Goal: Task Accomplishment & Management: Complete application form

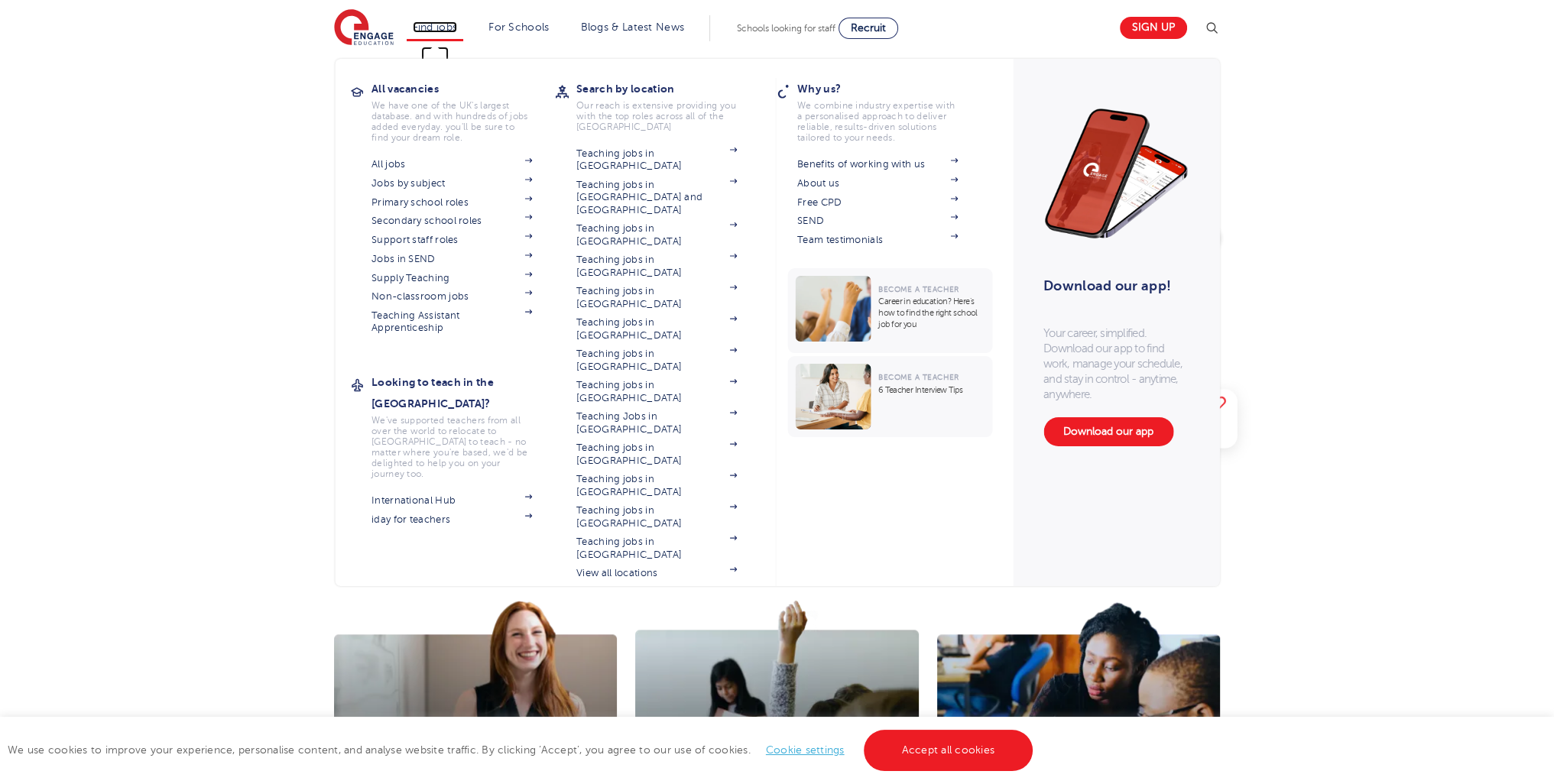
click at [432, 22] on link "Find jobs" at bounding box center [435, 27] width 45 height 11
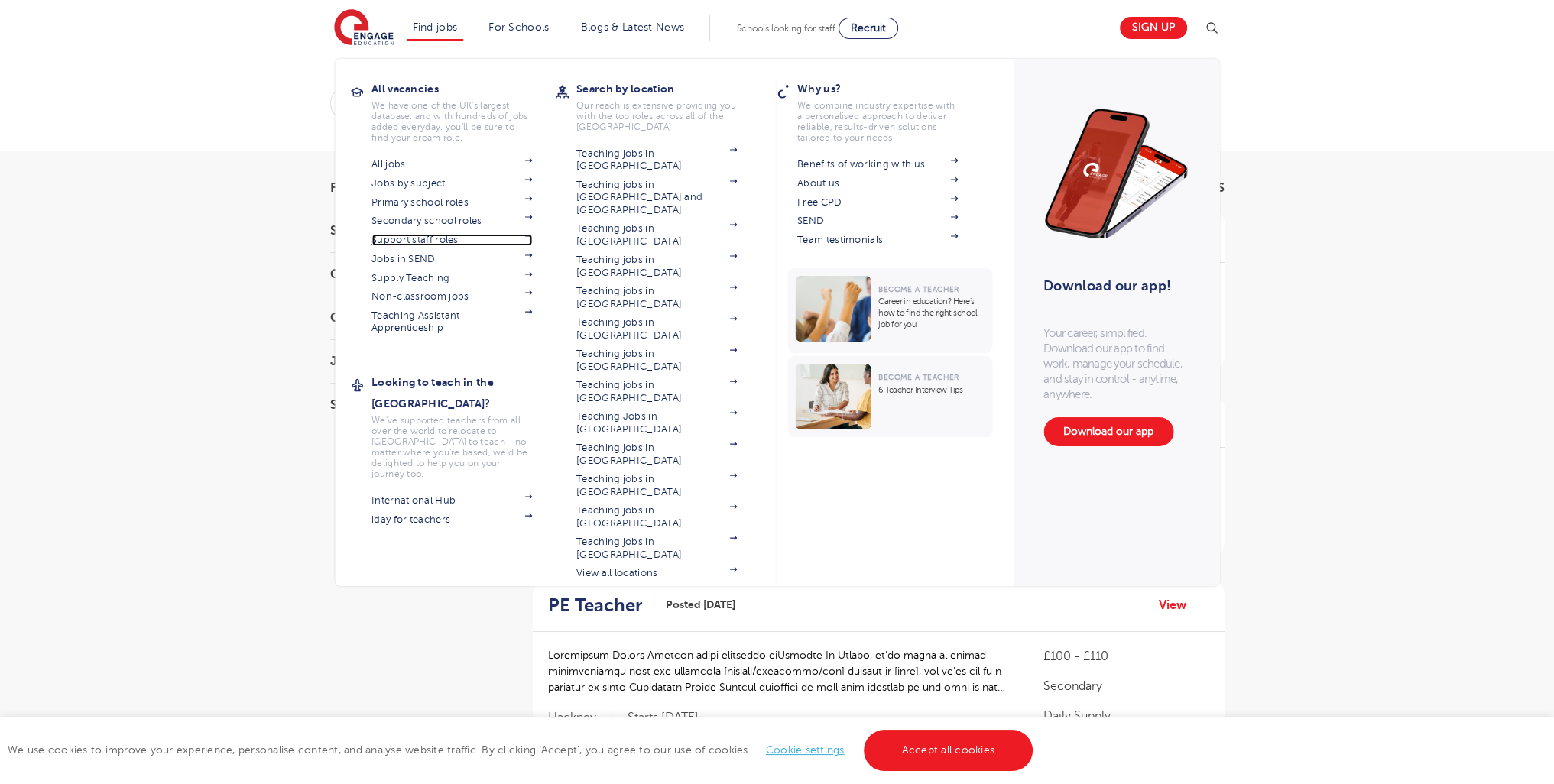
click at [440, 236] on link "Support staff roles" at bounding box center [452, 240] width 160 height 12
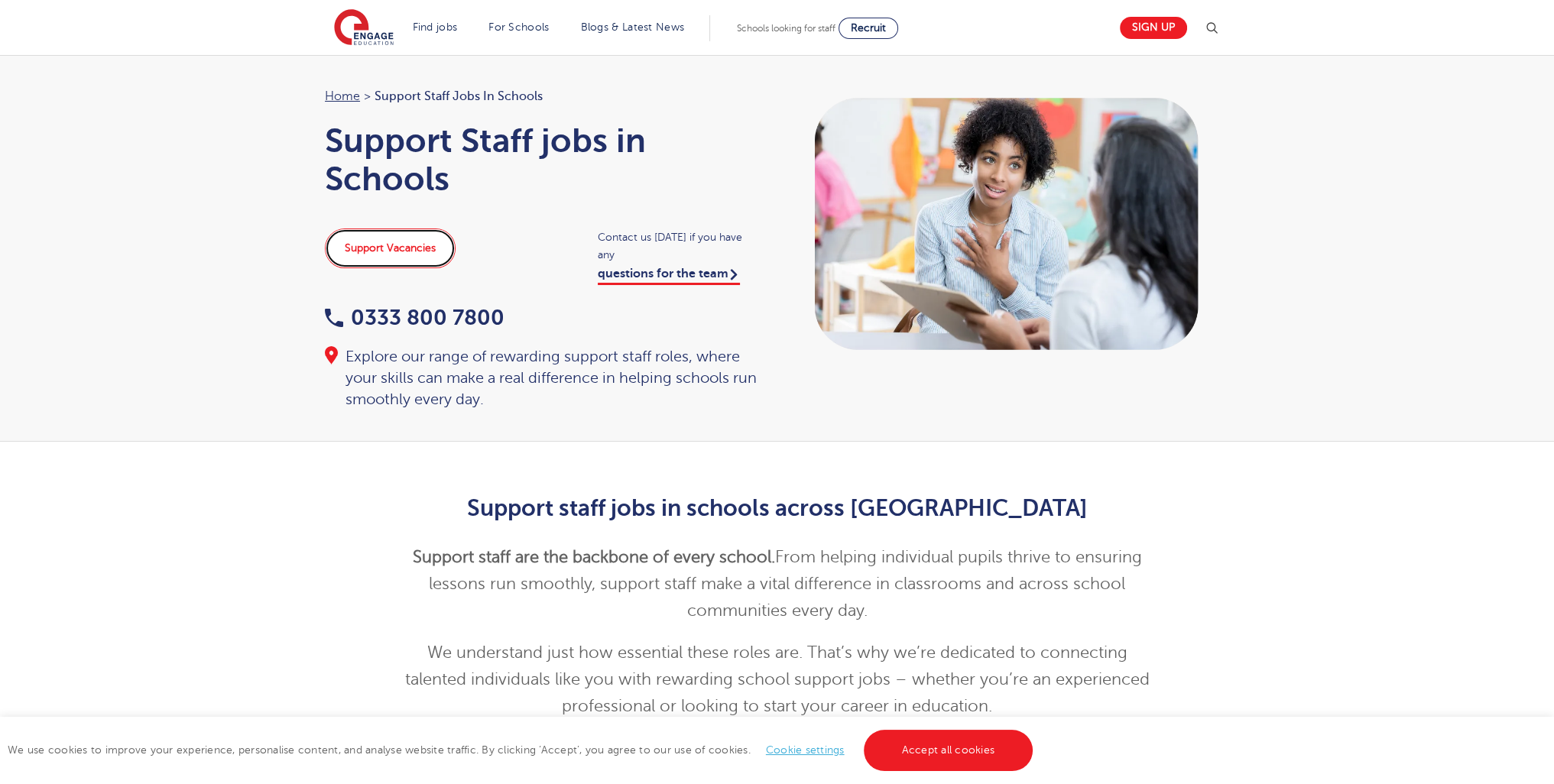
click at [387, 233] on link "Support Vacancies" at bounding box center [391, 248] width 131 height 40
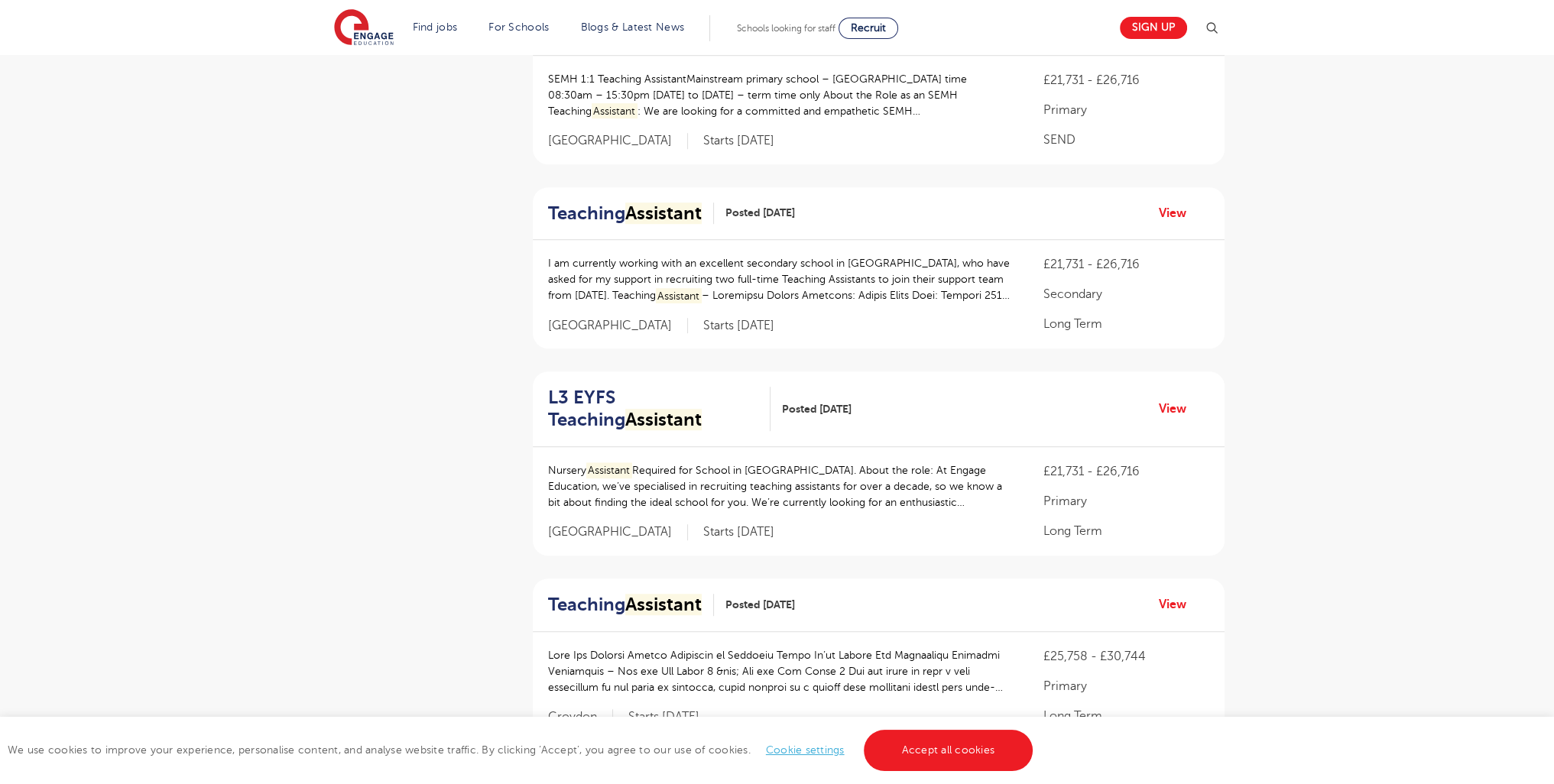
scroll to position [1736, 0]
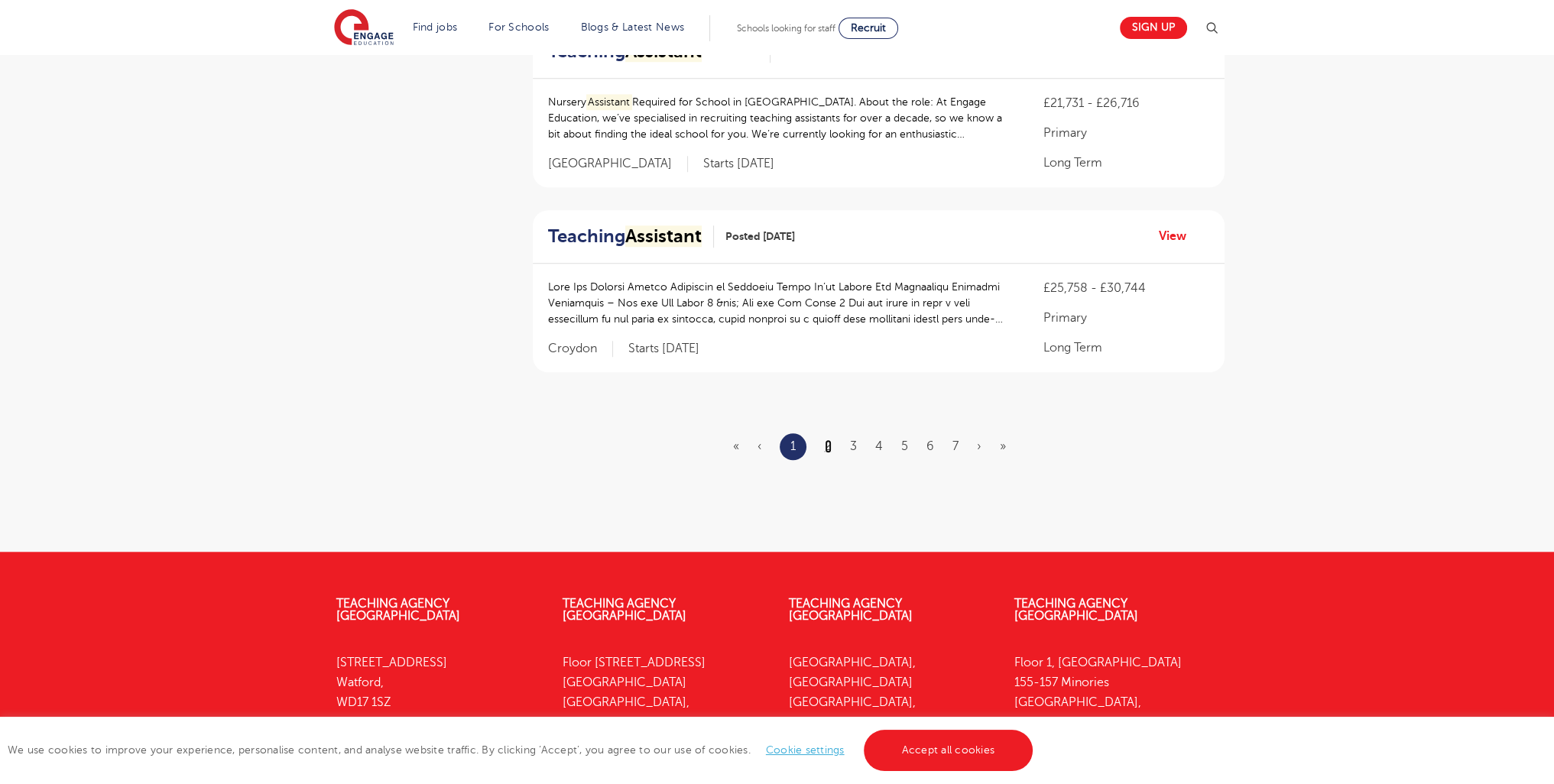
click at [831, 446] on link "2" at bounding box center [828, 446] width 7 height 14
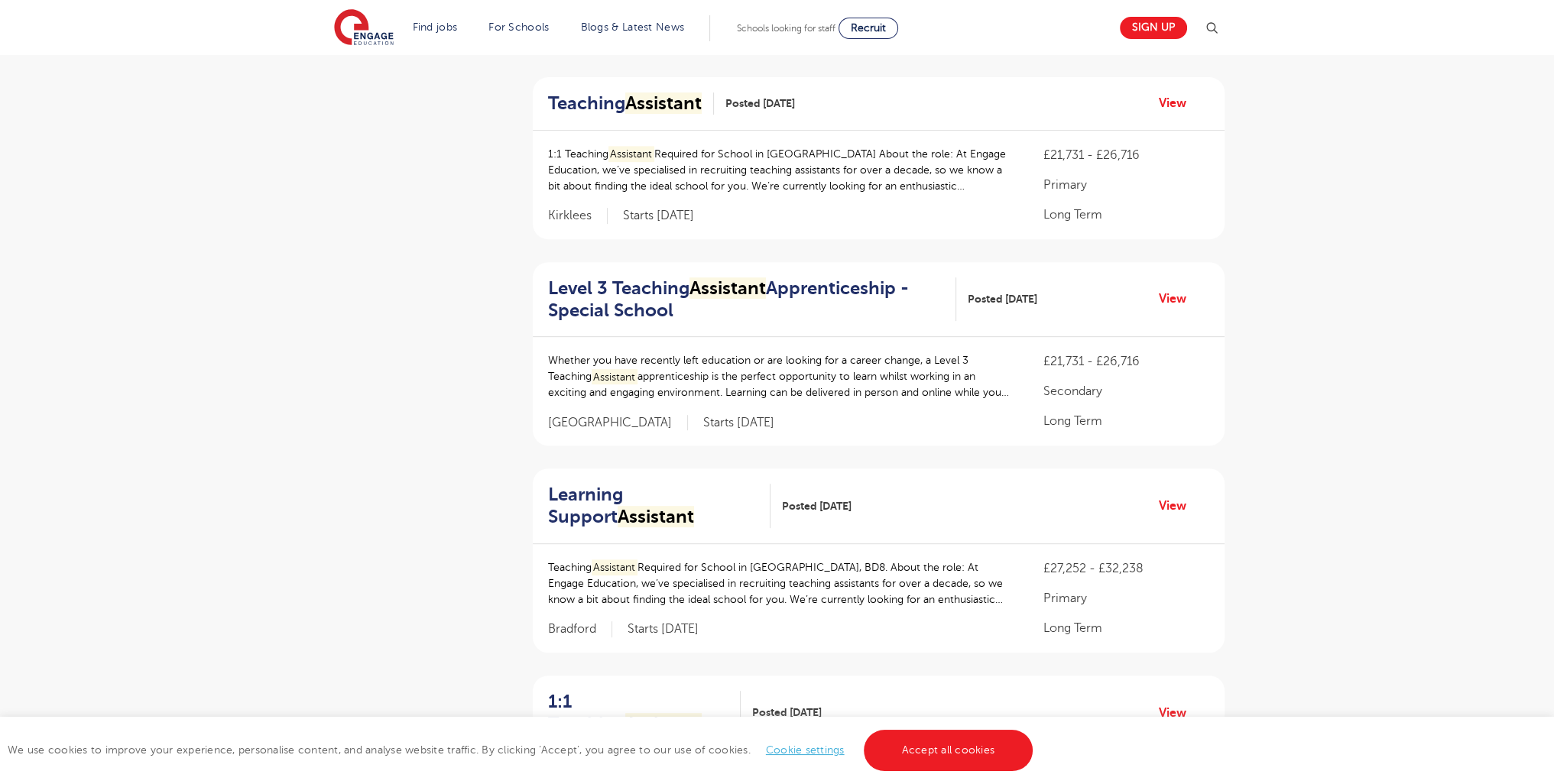
scroll to position [83, 0]
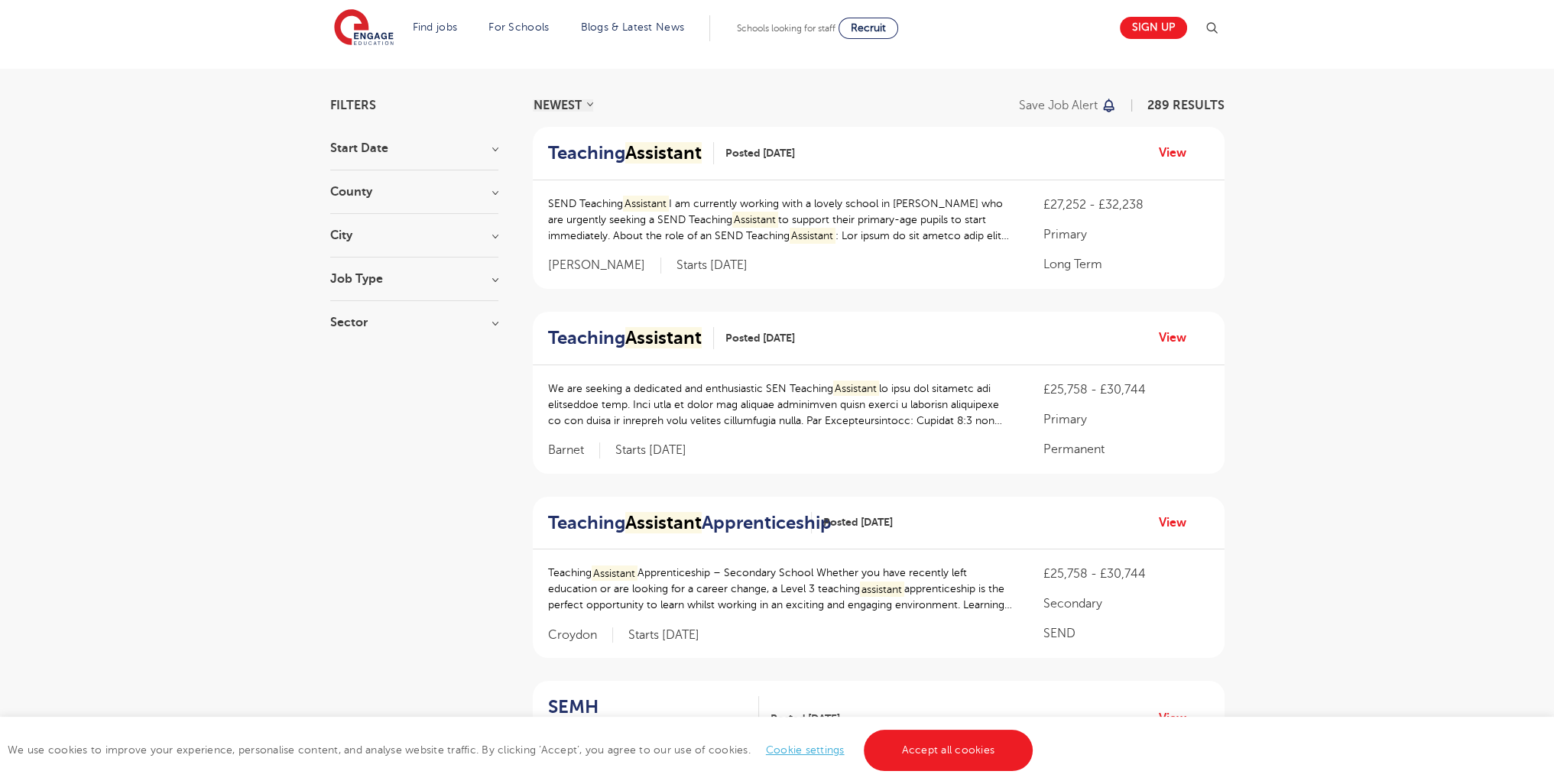
drag, startPoint x: 1565, startPoint y: 105, endPoint x: 1514, endPoint y: 511, distance: 409.2
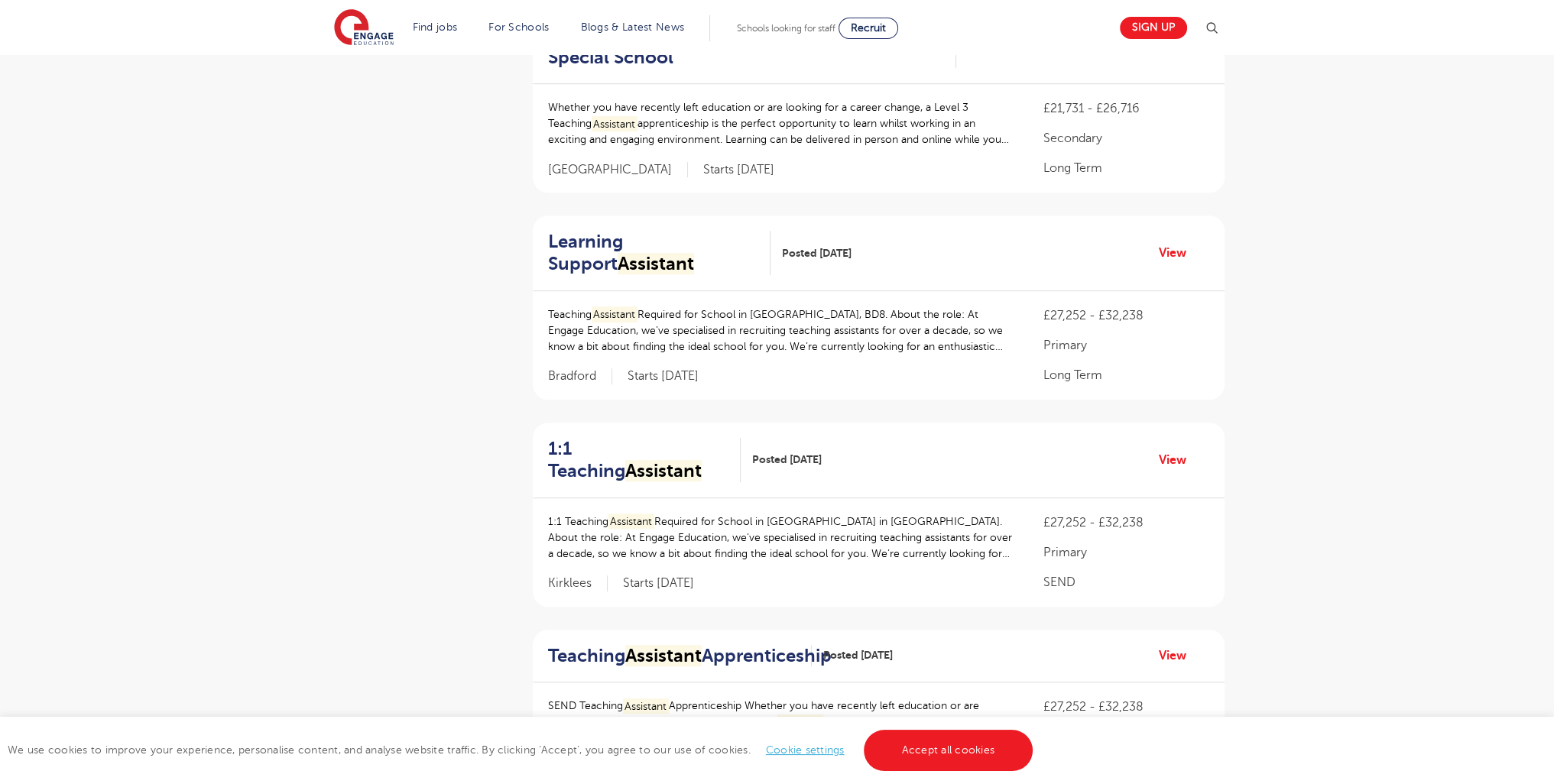
scroll to position [1938, 0]
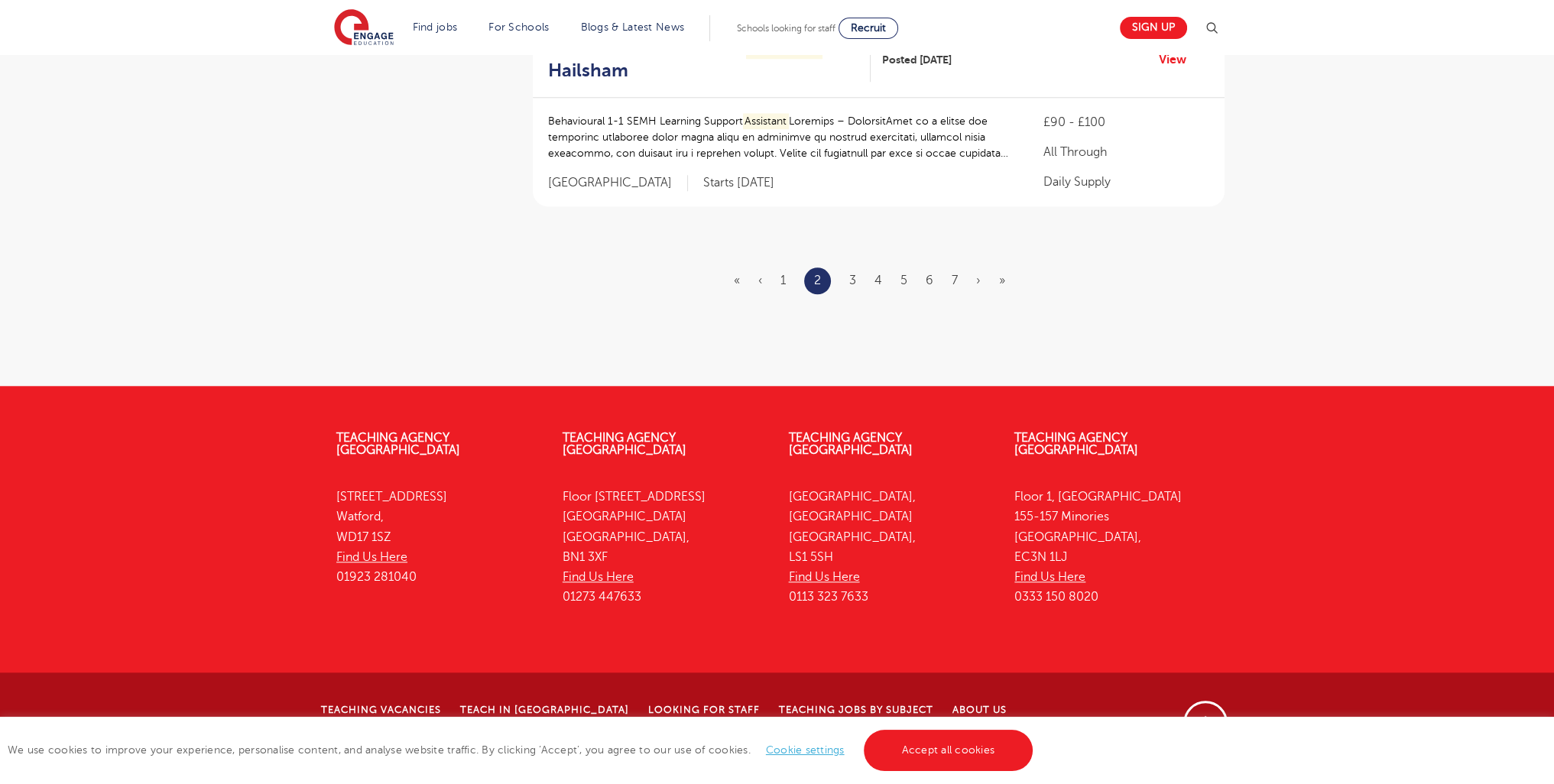
click at [859, 294] on ul "« ‹ 1 2 3 4 5 6 7 › »" at bounding box center [879, 280] width 290 height 27
click at [856, 287] on link "3" at bounding box center [852, 280] width 7 height 14
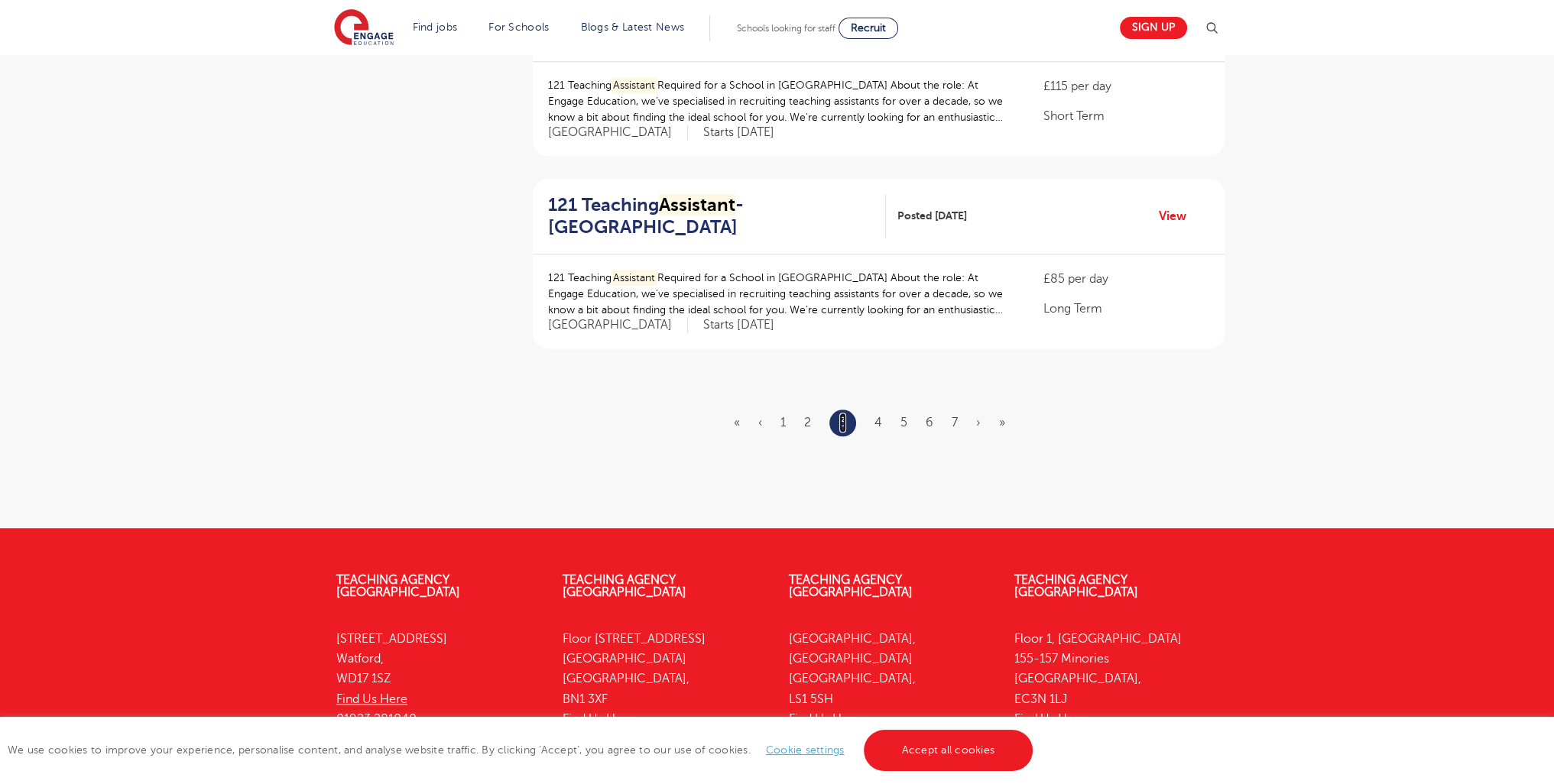
scroll to position [1791, 0]
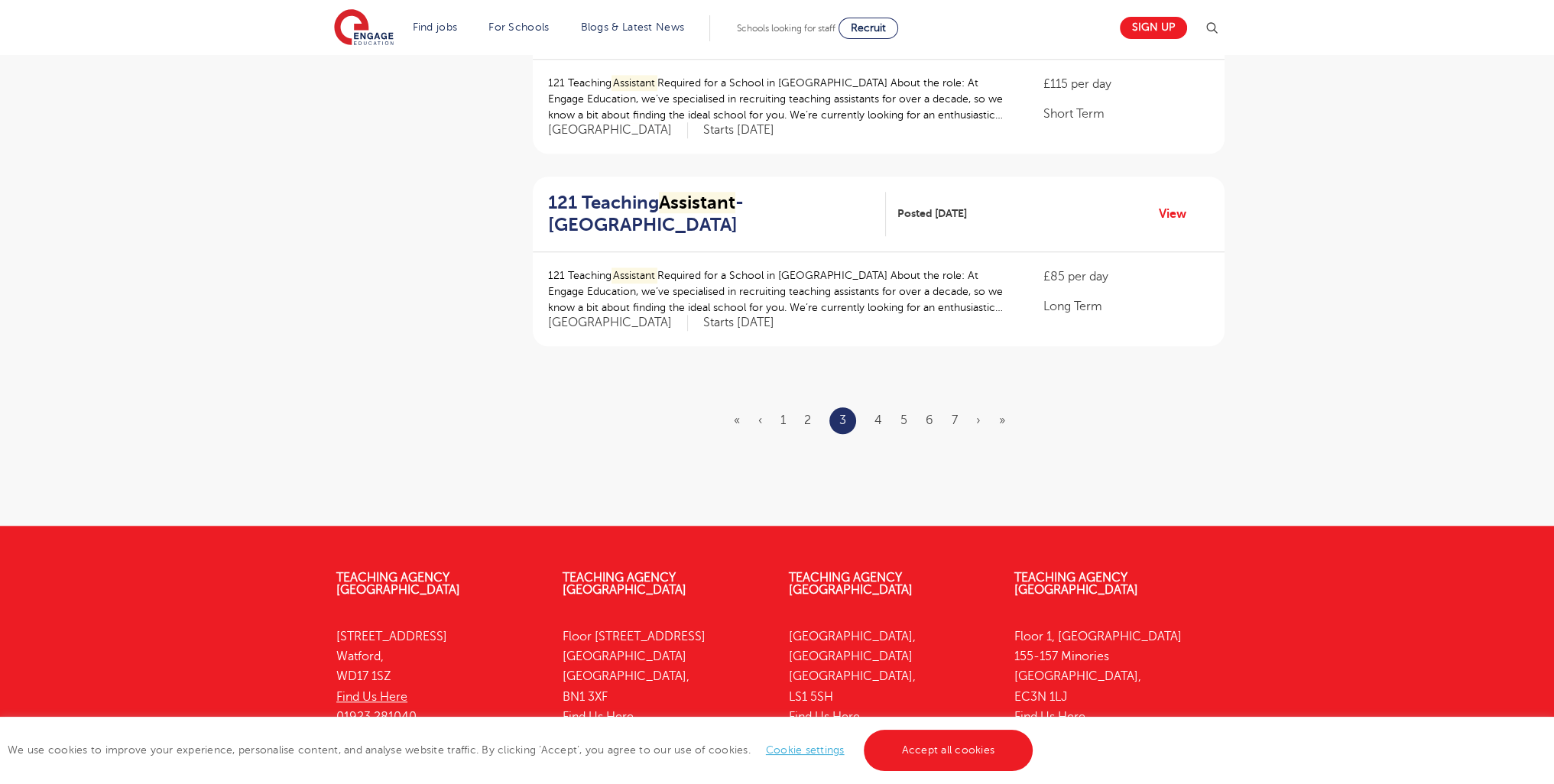
click at [883, 407] on ul "« ‹ 1 2 3 4 5 6 7 › »" at bounding box center [879, 420] width 290 height 27
click at [878, 413] on link "4" at bounding box center [878, 420] width 8 height 14
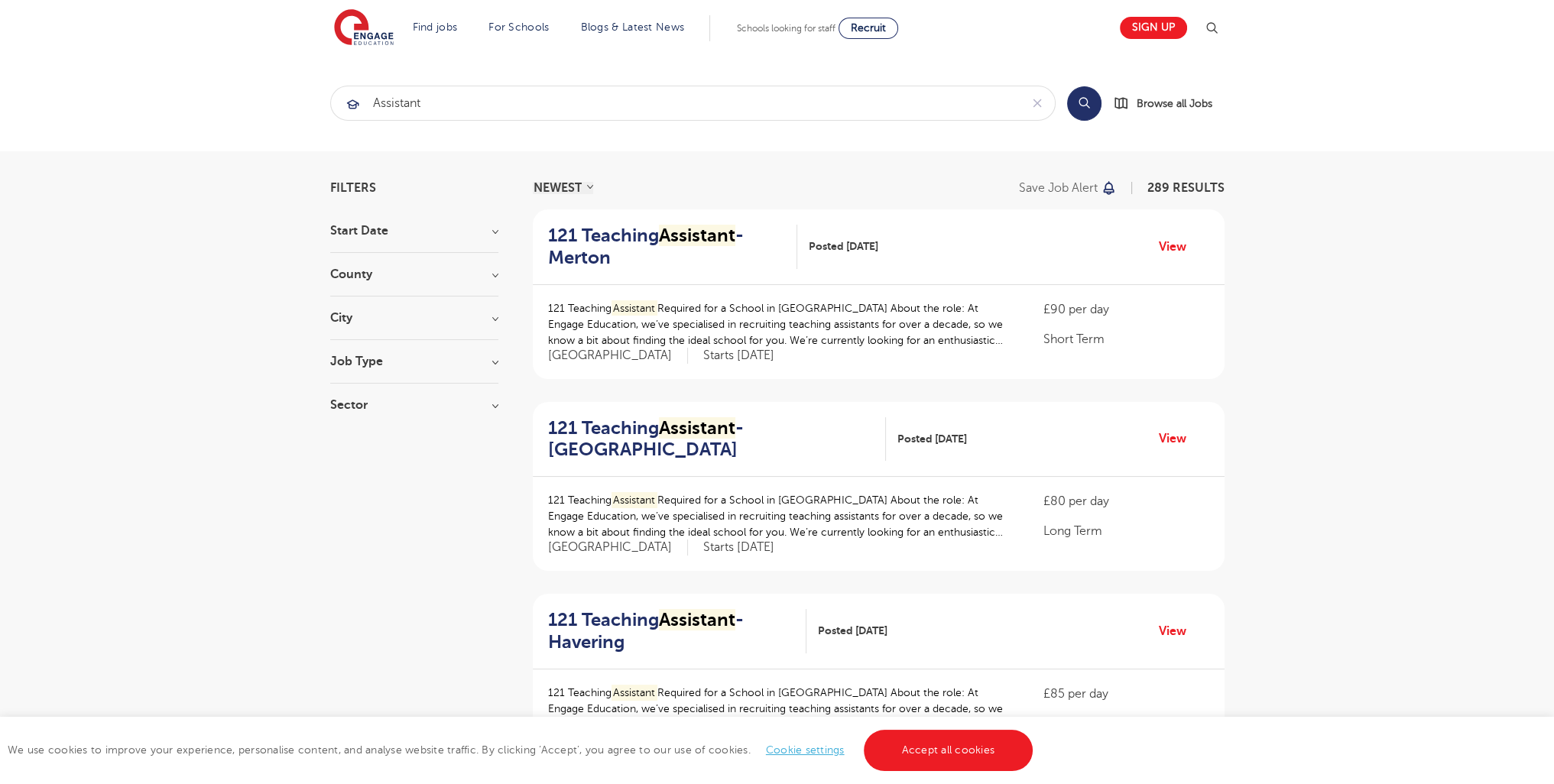
scroll to position [263, 0]
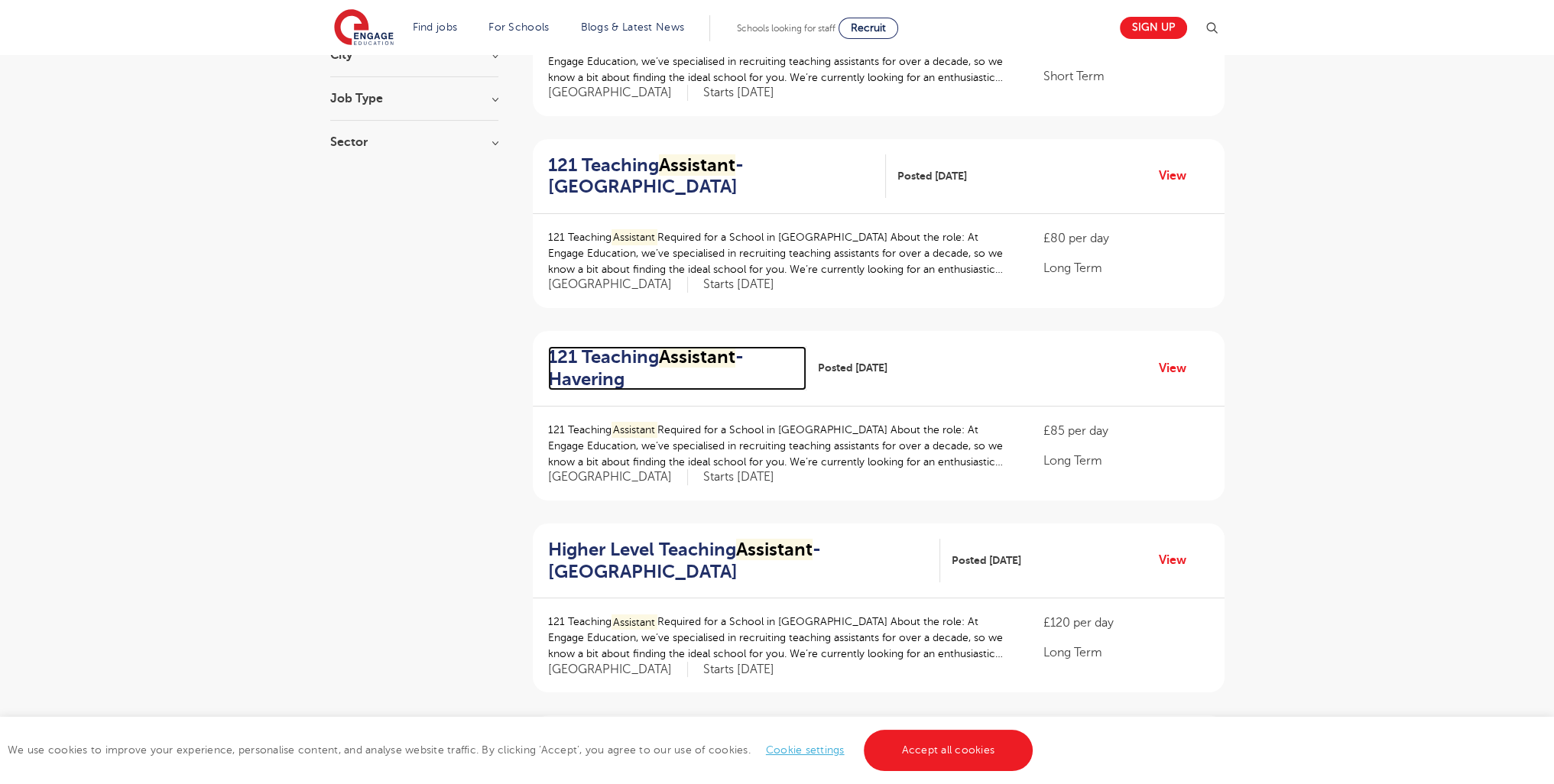
click at [713, 354] on mark "Assistant" at bounding box center [697, 356] width 77 height 22
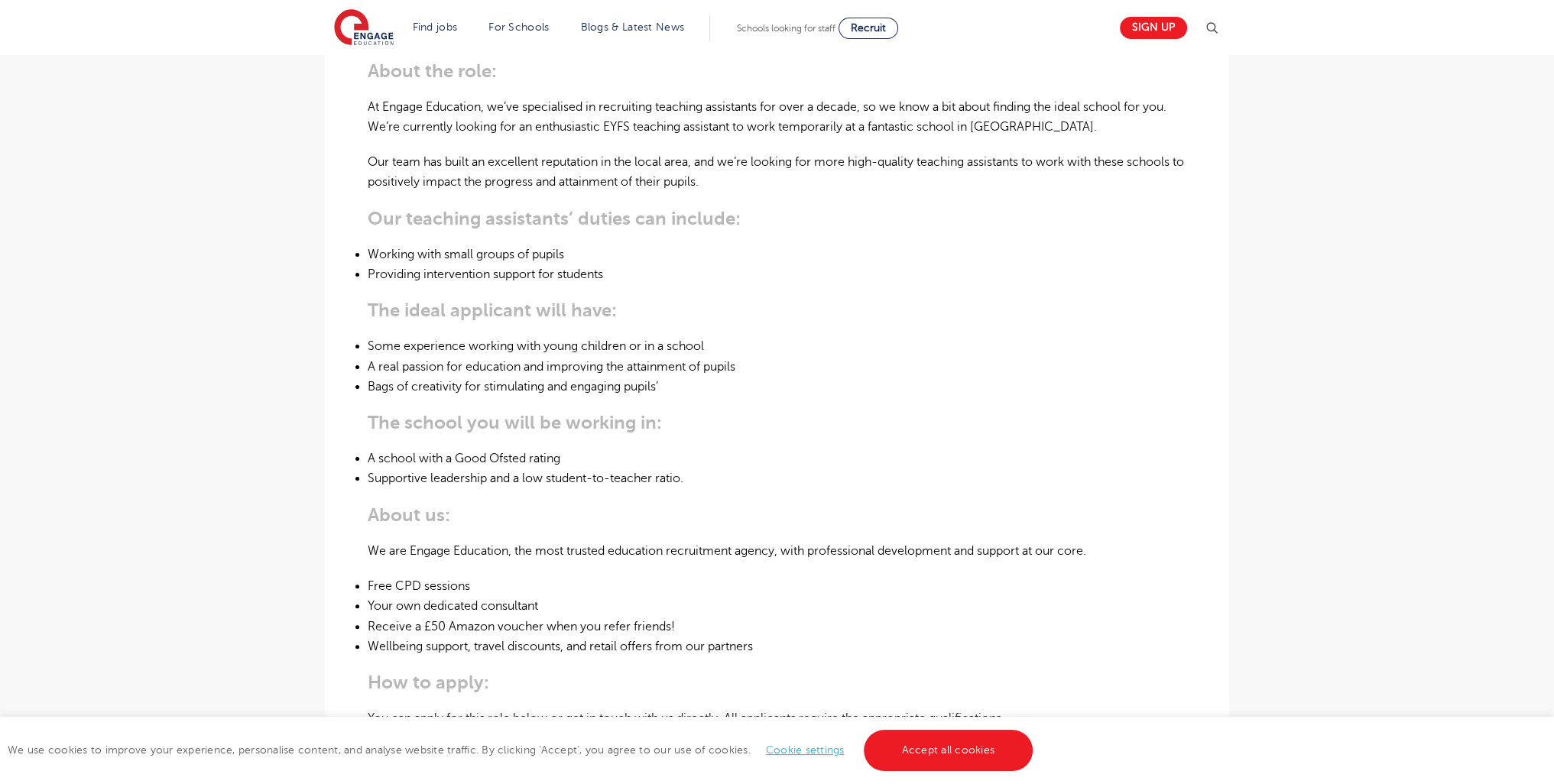
scroll to position [879, 0]
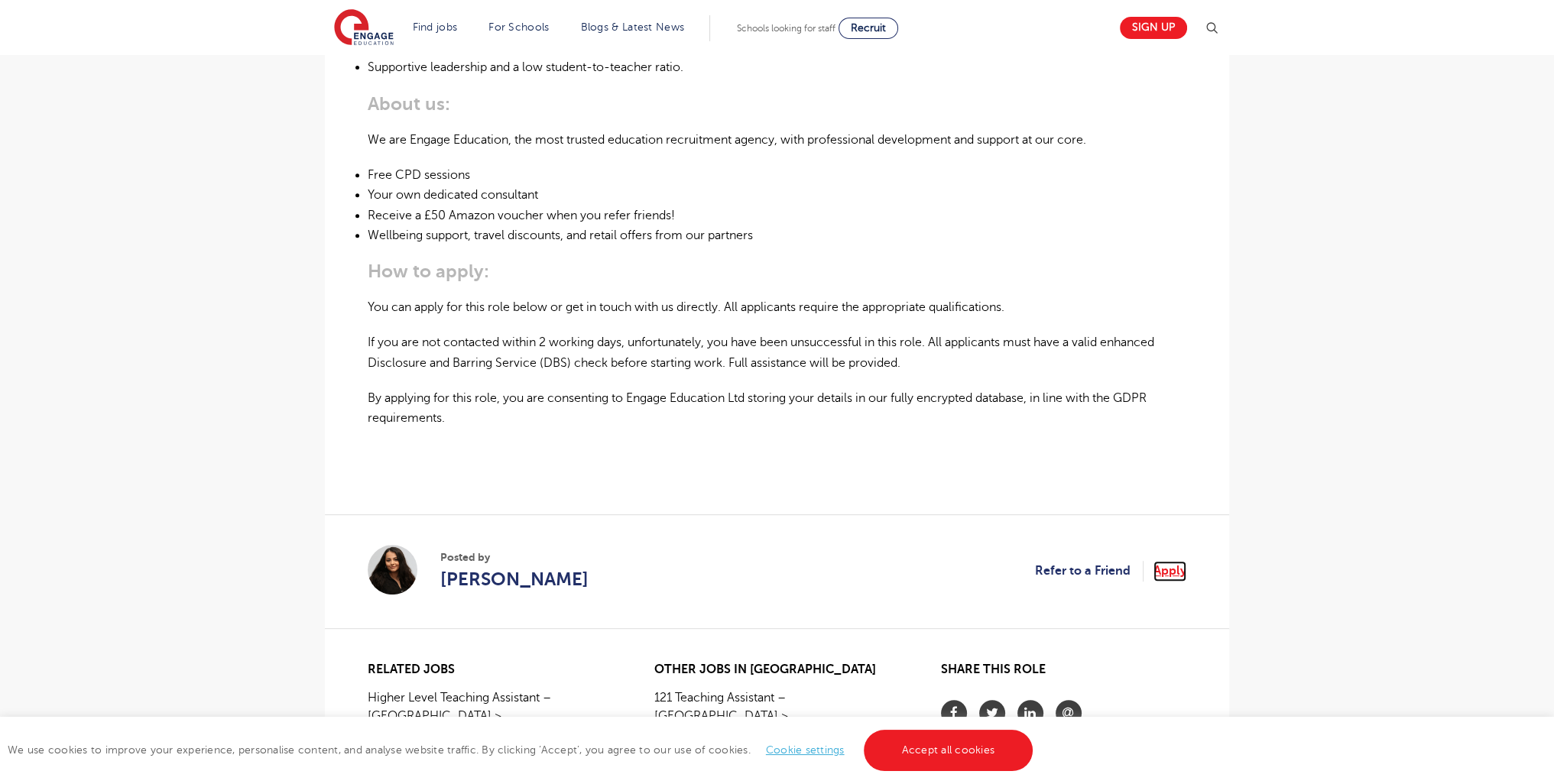
click at [1163, 576] on link "Apply" at bounding box center [1170, 570] width 33 height 20
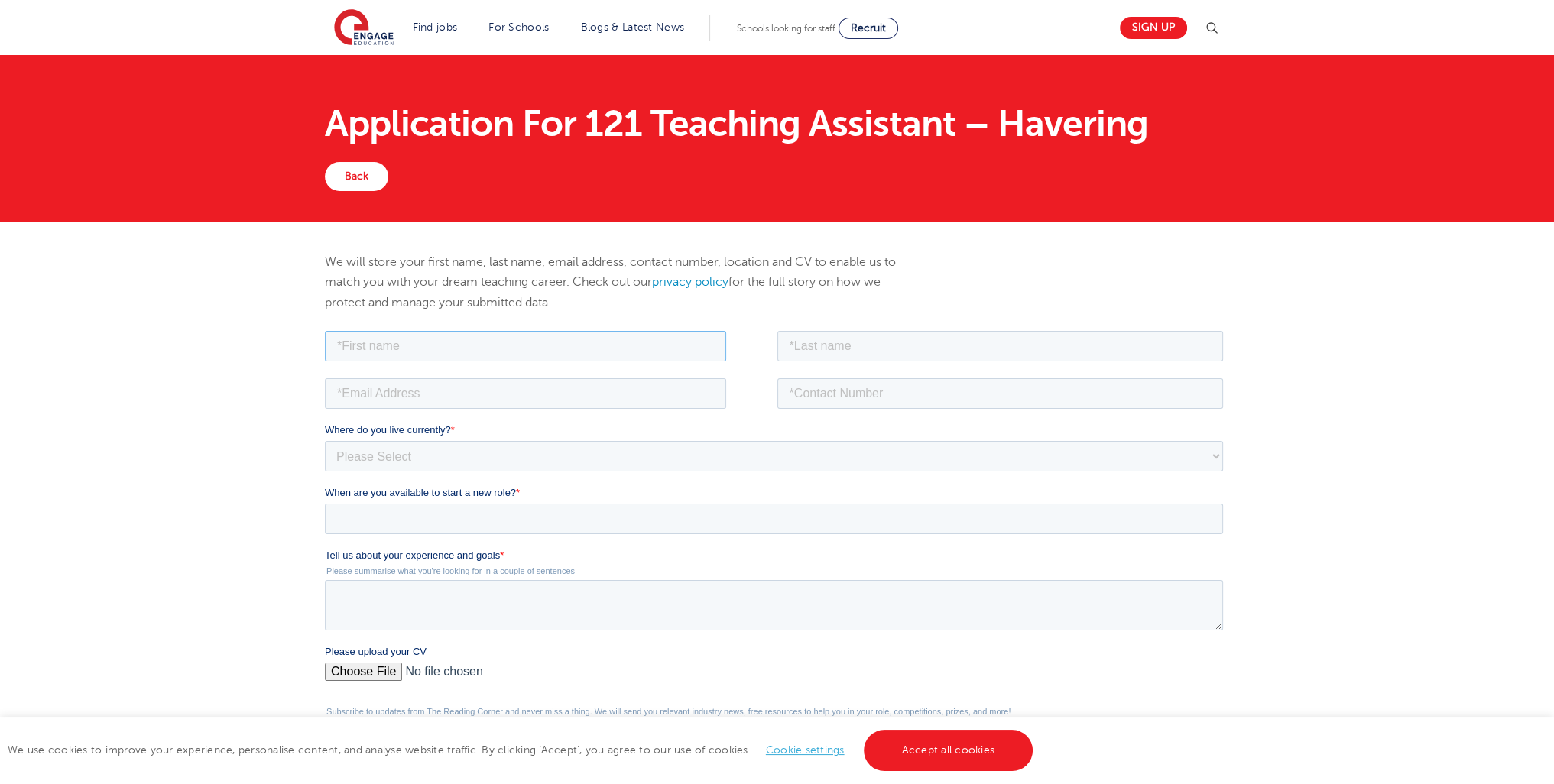
click at [408, 335] on input "text" at bounding box center [525, 345] width 401 height 30
type input "AARON"
click at [862, 334] on input "text" at bounding box center [1000, 345] width 446 height 30
type input "FERGUSON"
click at [453, 392] on input "email" at bounding box center [525, 392] width 401 height 30
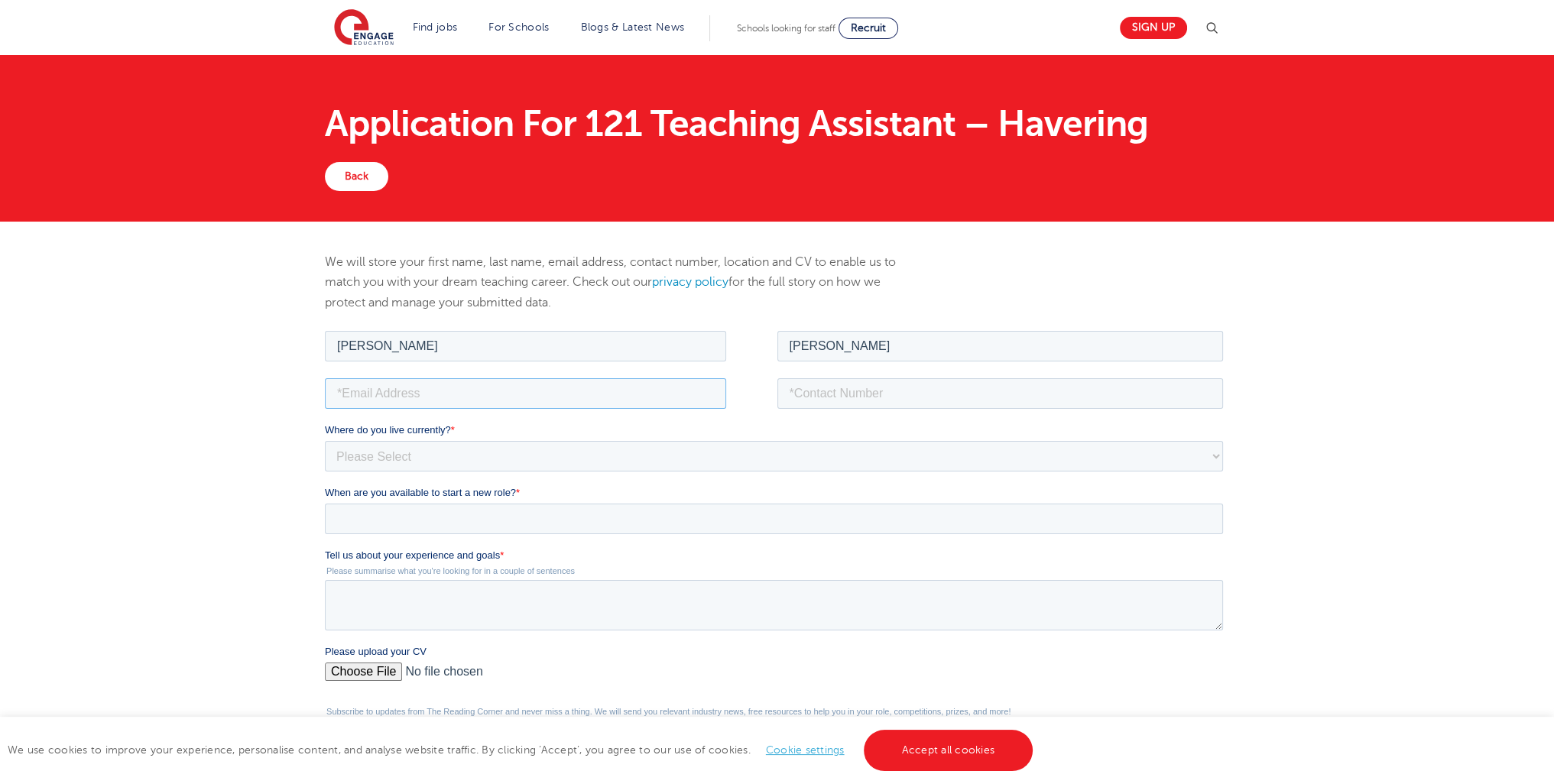
type input "ALEXGOOD666@yahoo.com"
click at [818, 396] on input "tel" at bounding box center [1000, 392] width 446 height 30
type input "0748547690"
click at [425, 446] on select "Please Select UK Canada Ireland Australia New Zealand Europe USA South Africa J…" at bounding box center [774, 455] width 898 height 30
click at [325, 440] on select "Please Select UK Canada Ireland Australia New Zealand Europe USA South Africa J…" at bounding box center [774, 455] width 898 height 30
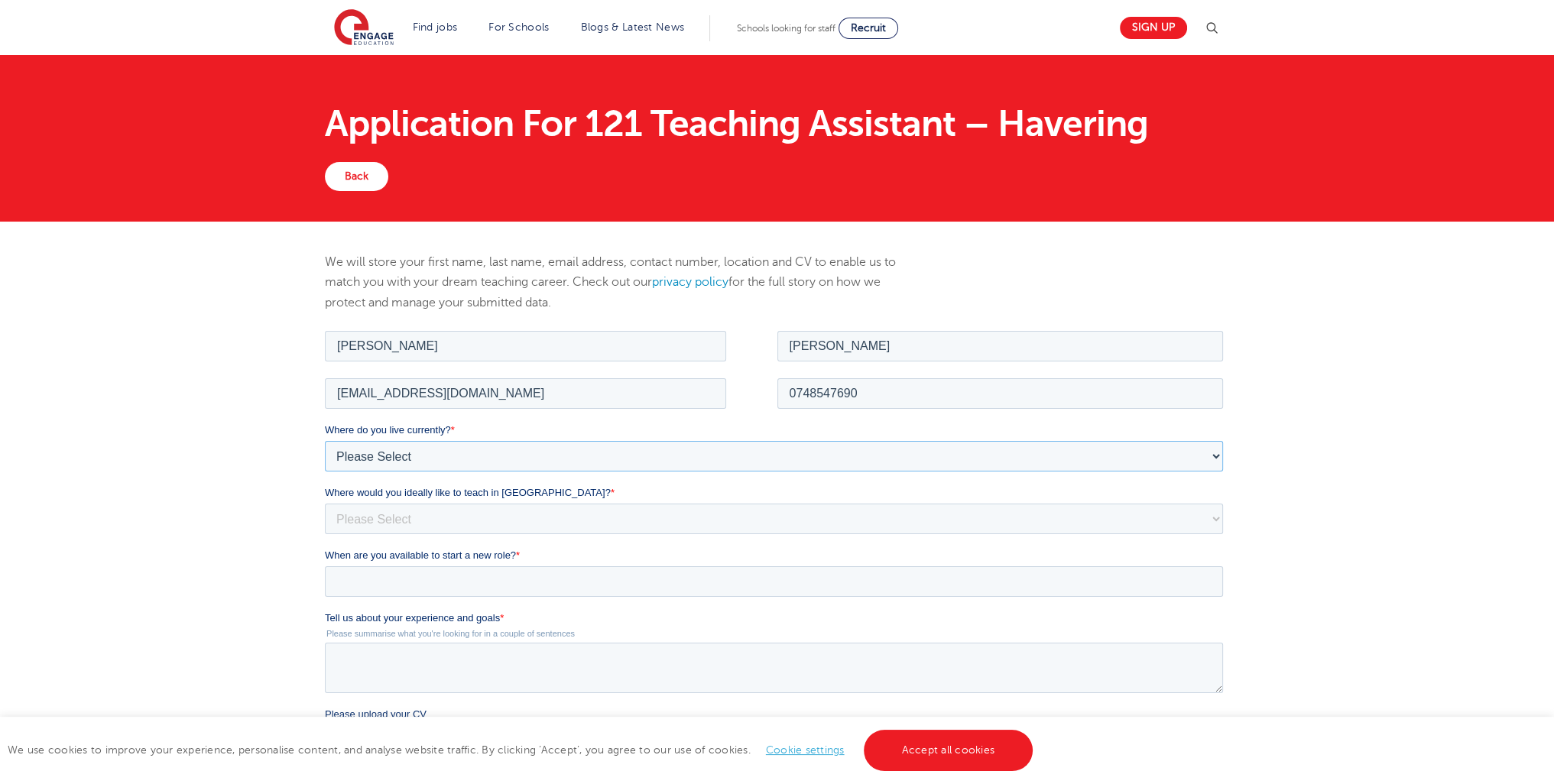
click at [379, 460] on select "Please Select UK Canada Ireland Australia New Zealand Europe USA South Africa J…" at bounding box center [774, 455] width 898 height 30
select select "UK"
click at [325, 440] on select "Please Select UK Canada Ireland Australia New Zealand Europe USA South Africa J…" at bounding box center [774, 455] width 898 height 30
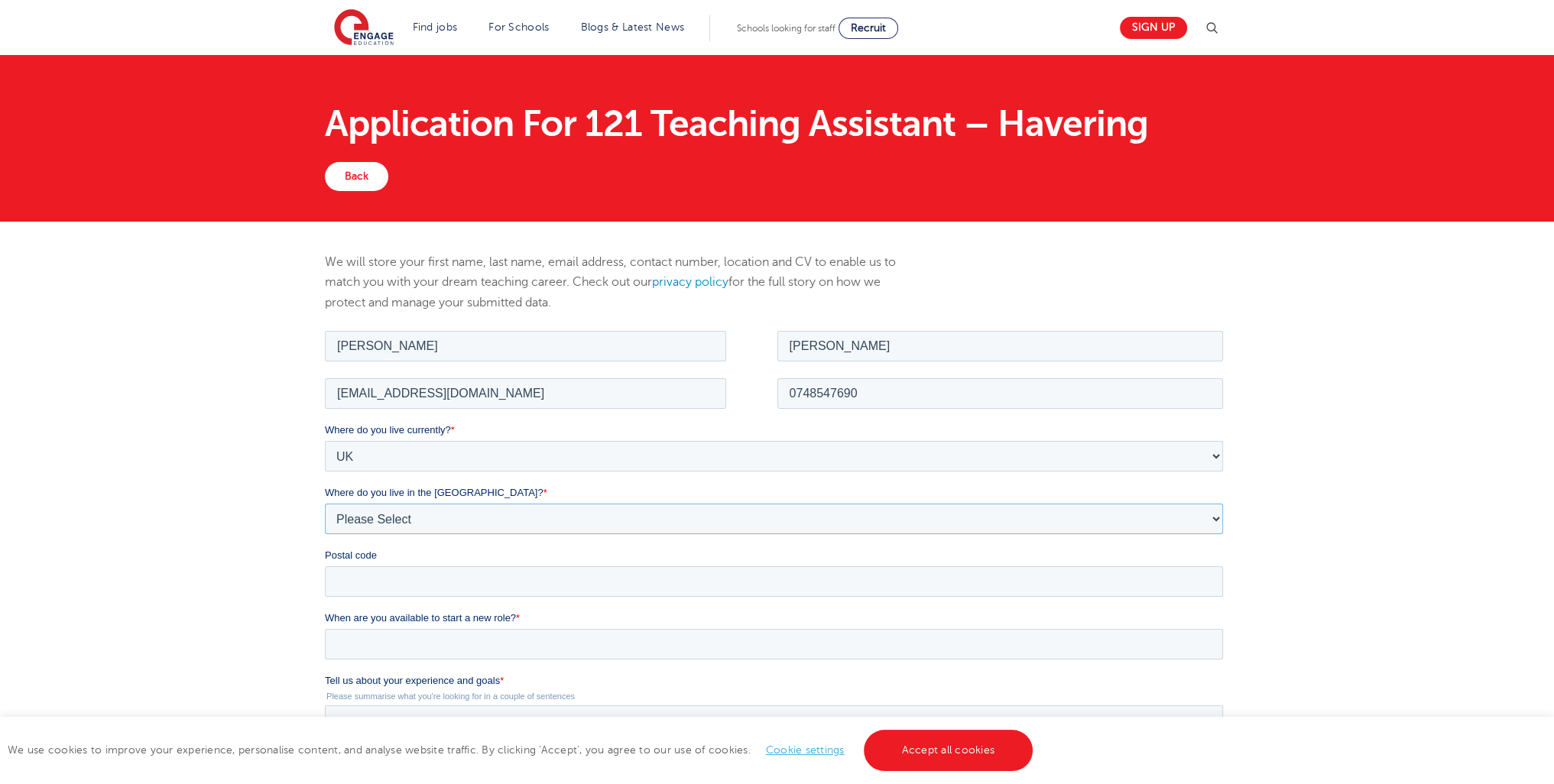
click at [392, 518] on select "Please Select Overseas Barnsley Bedfordshire Berkshire Bournemouth Bracknell Fo…" at bounding box center [774, 517] width 898 height 30
select select "City of London"
click at [325, 503] on select "Please Select Overseas Barnsley Bedfordshire Berkshire Bournemouth Bracknell Fo…" at bounding box center [774, 517] width 898 height 30
click at [346, 580] on input "Postal code" at bounding box center [774, 580] width 898 height 30
type input "E16 1LE"
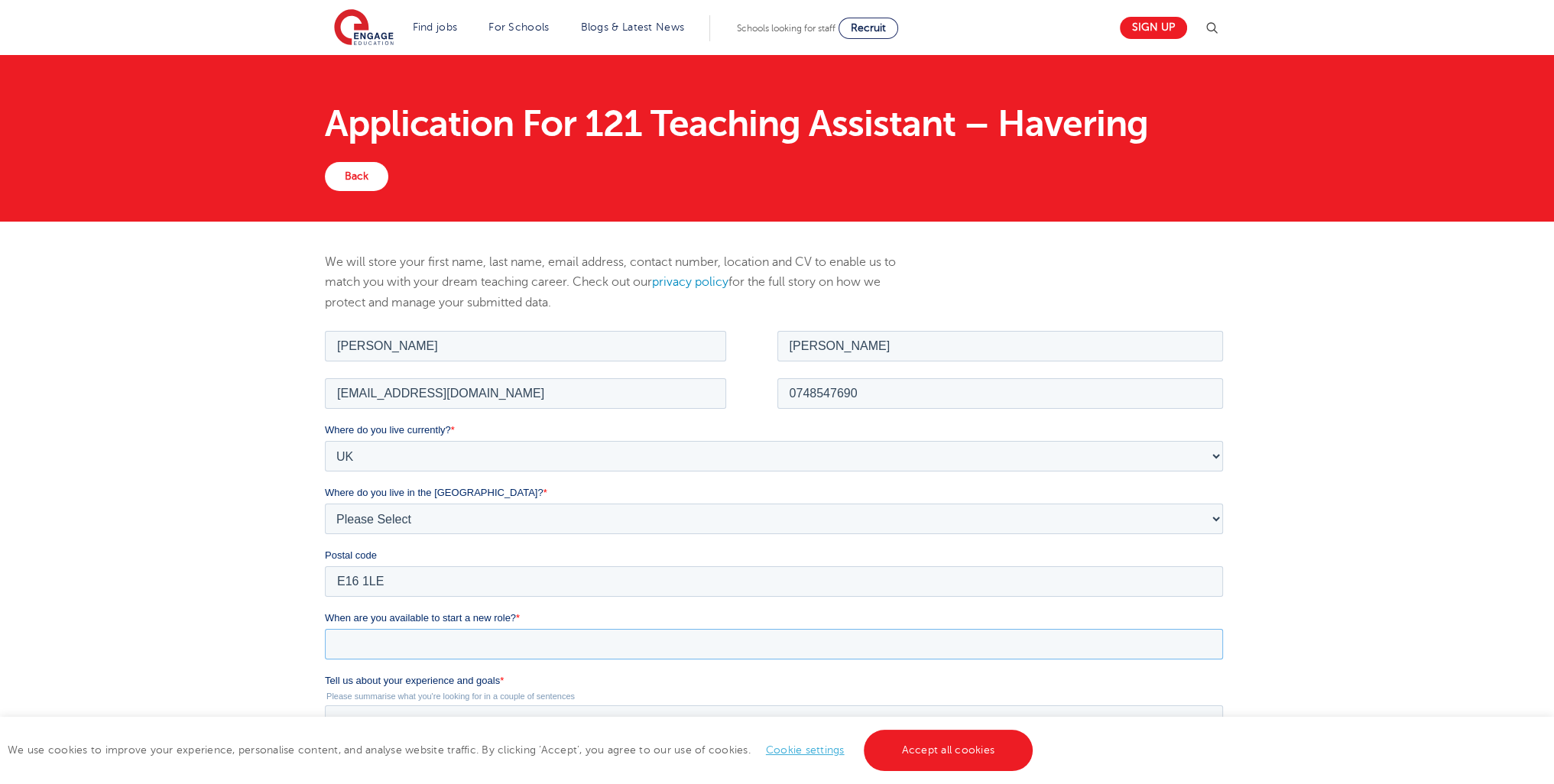
click at [395, 649] on input "When are you available to start a new role? *" at bounding box center [774, 643] width 898 height 30
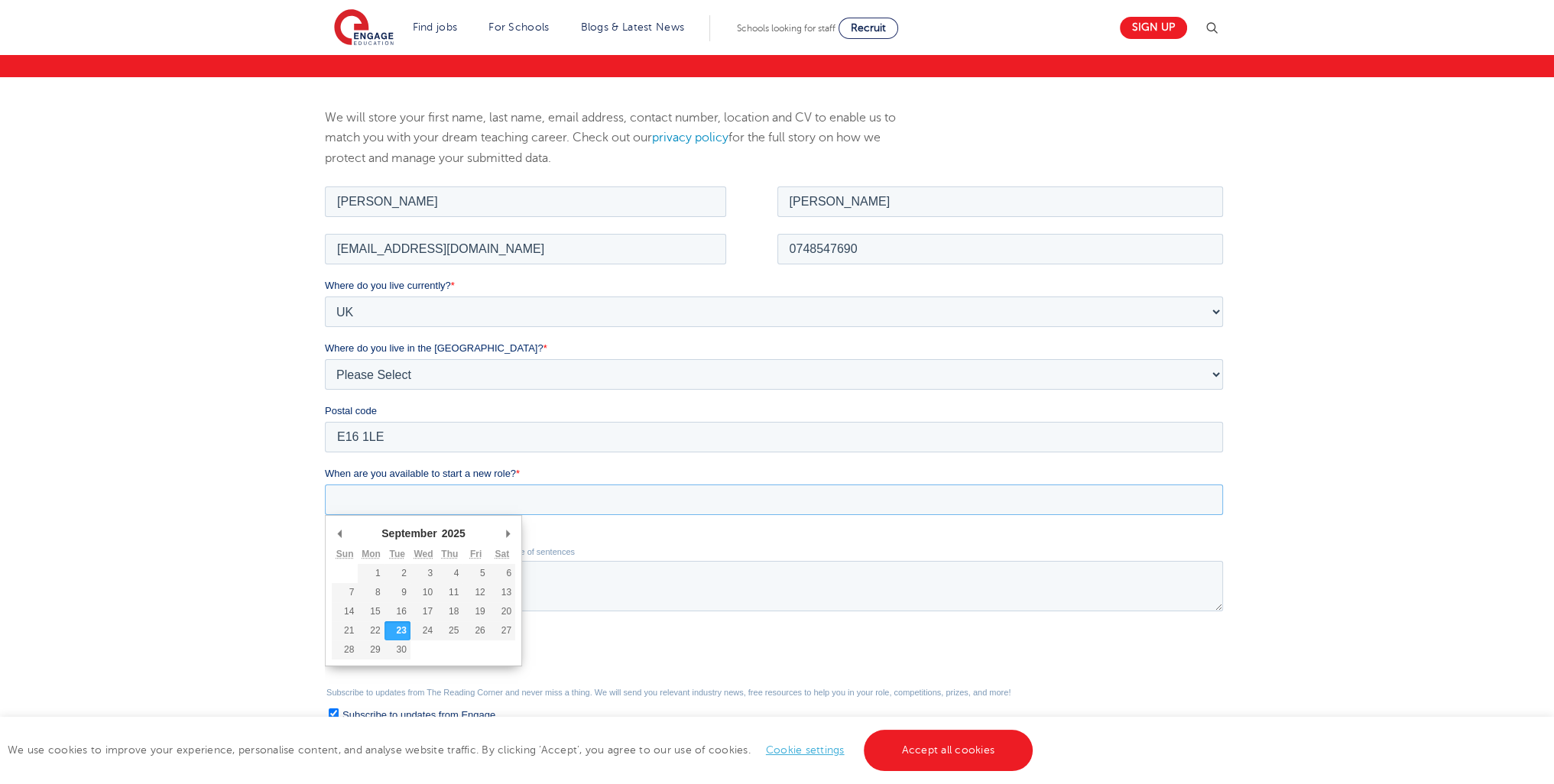
scroll to position [159, 0]
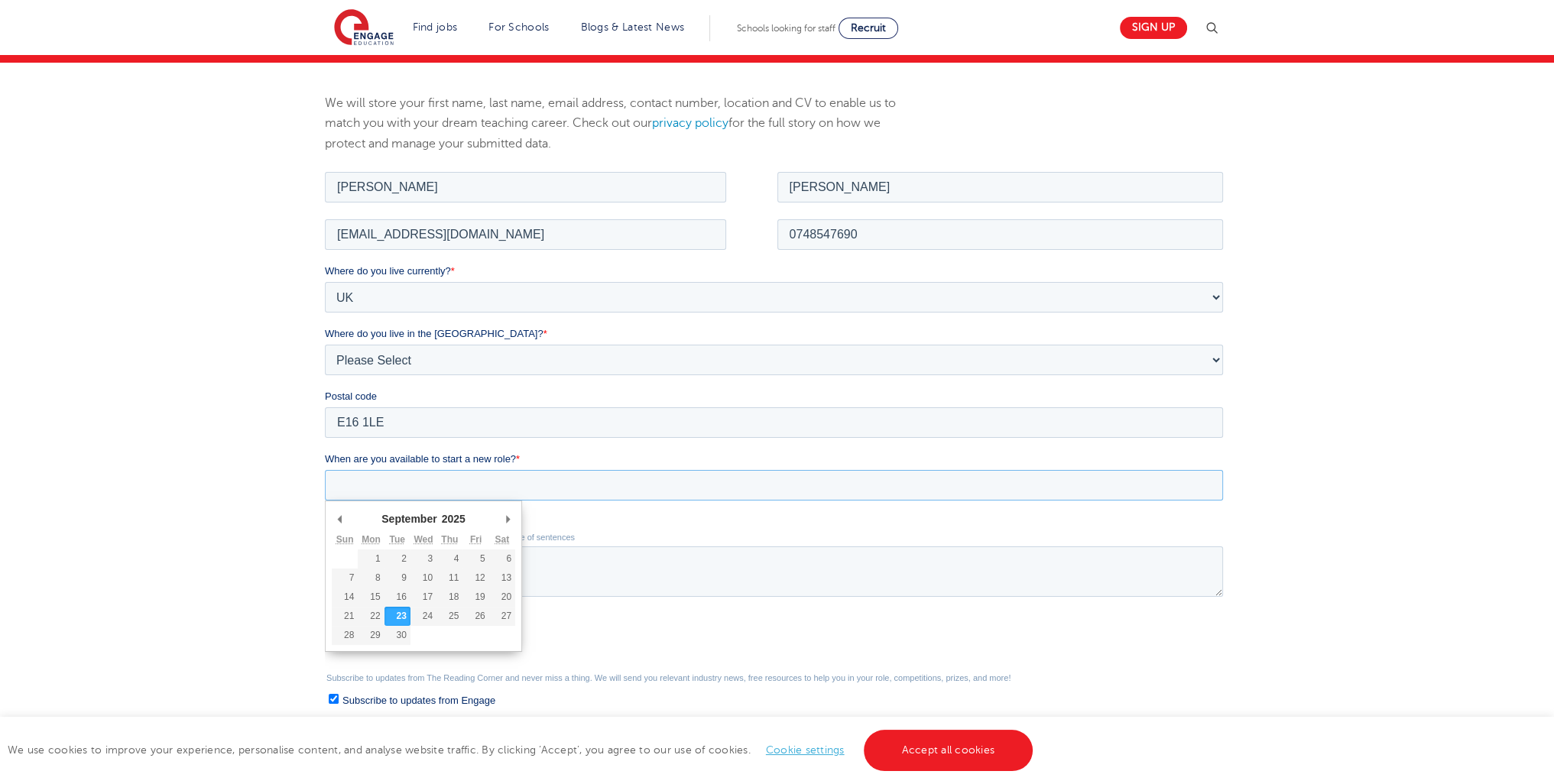
type div "2025-09-23"
type input "2025/09/23"
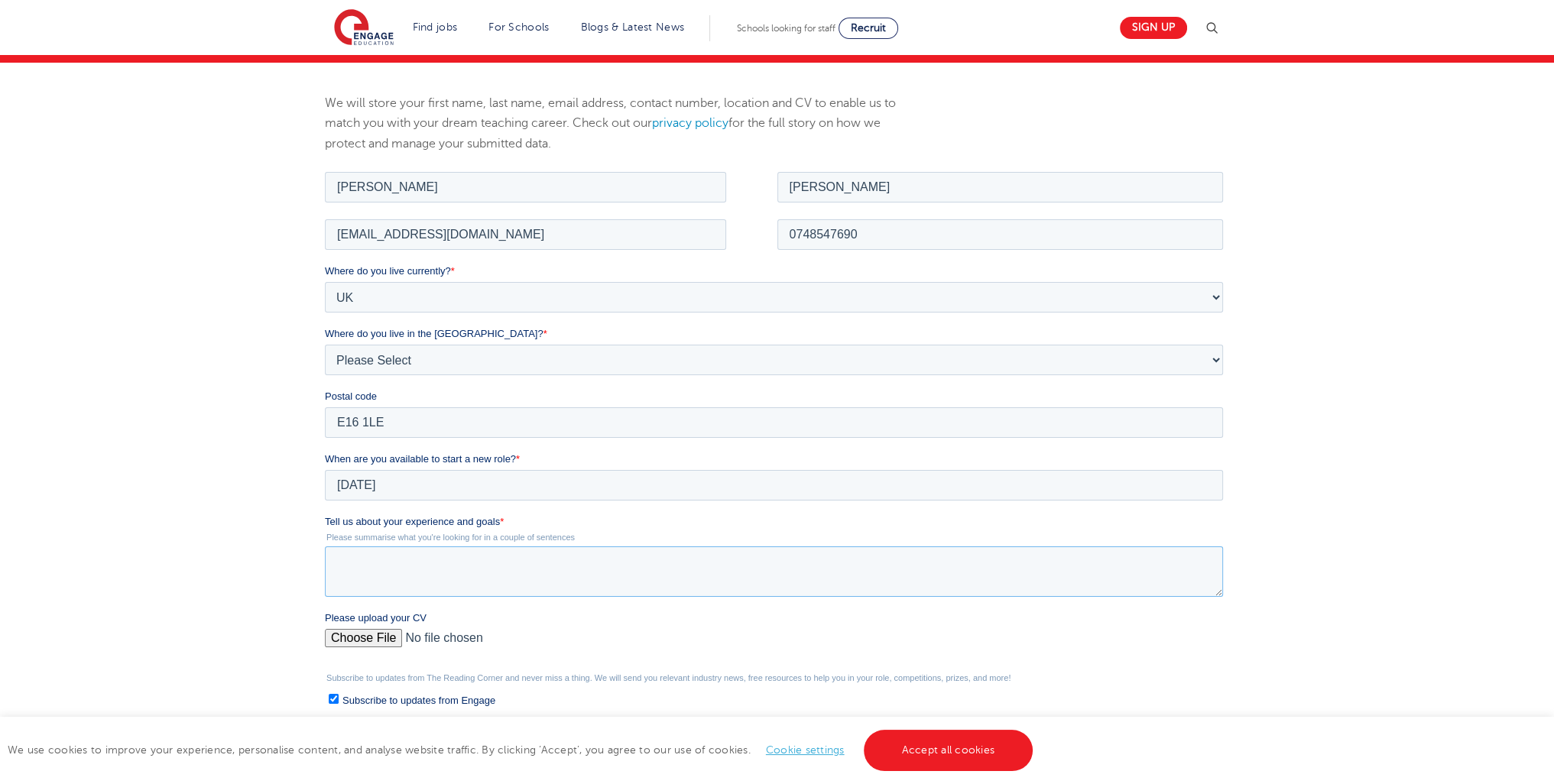
click at [410, 578] on textarea "Tell us about your experience and goals *" at bounding box center [774, 571] width 898 height 50
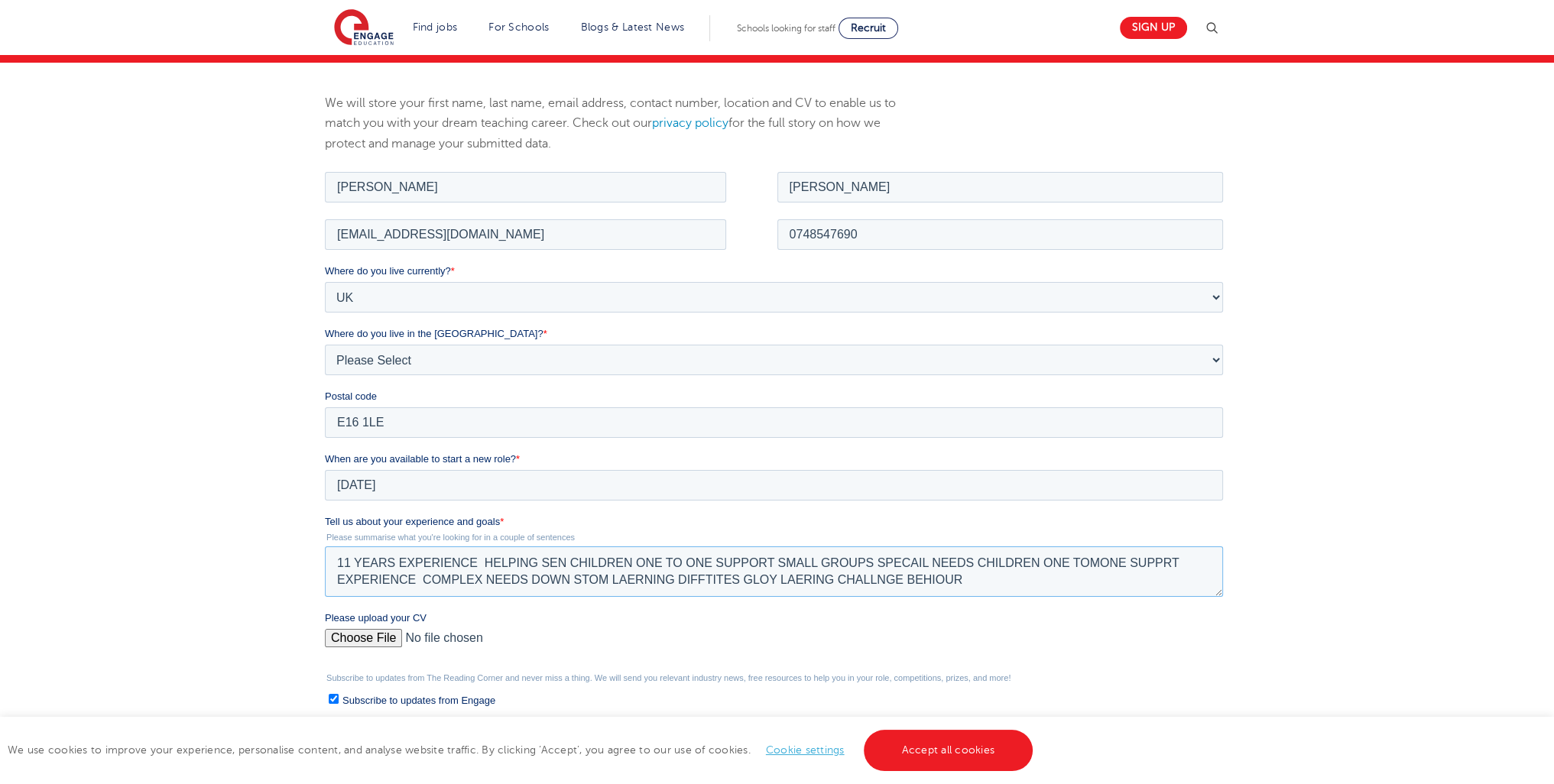
type textarea "11 YEARS EXPERIENCE HELPING SEN CHILDREN ONE TO ONE SUPPORT SMALL GROUPS SPECAI…"
drag, startPoint x: 598, startPoint y: 461, endPoint x: 600, endPoint y: 566, distance: 105.0
drag, startPoint x: 600, startPoint y: 566, endPoint x: 380, endPoint y: 636, distance: 230.9
click at [380, 636] on input "Please upload your CV" at bounding box center [774, 643] width 898 height 30
type input "C:\fakepath\Aaron F. CV (1) (4) (25) (2)1111 (3) (4)222222 (1) (18) (7) (55) (1…"
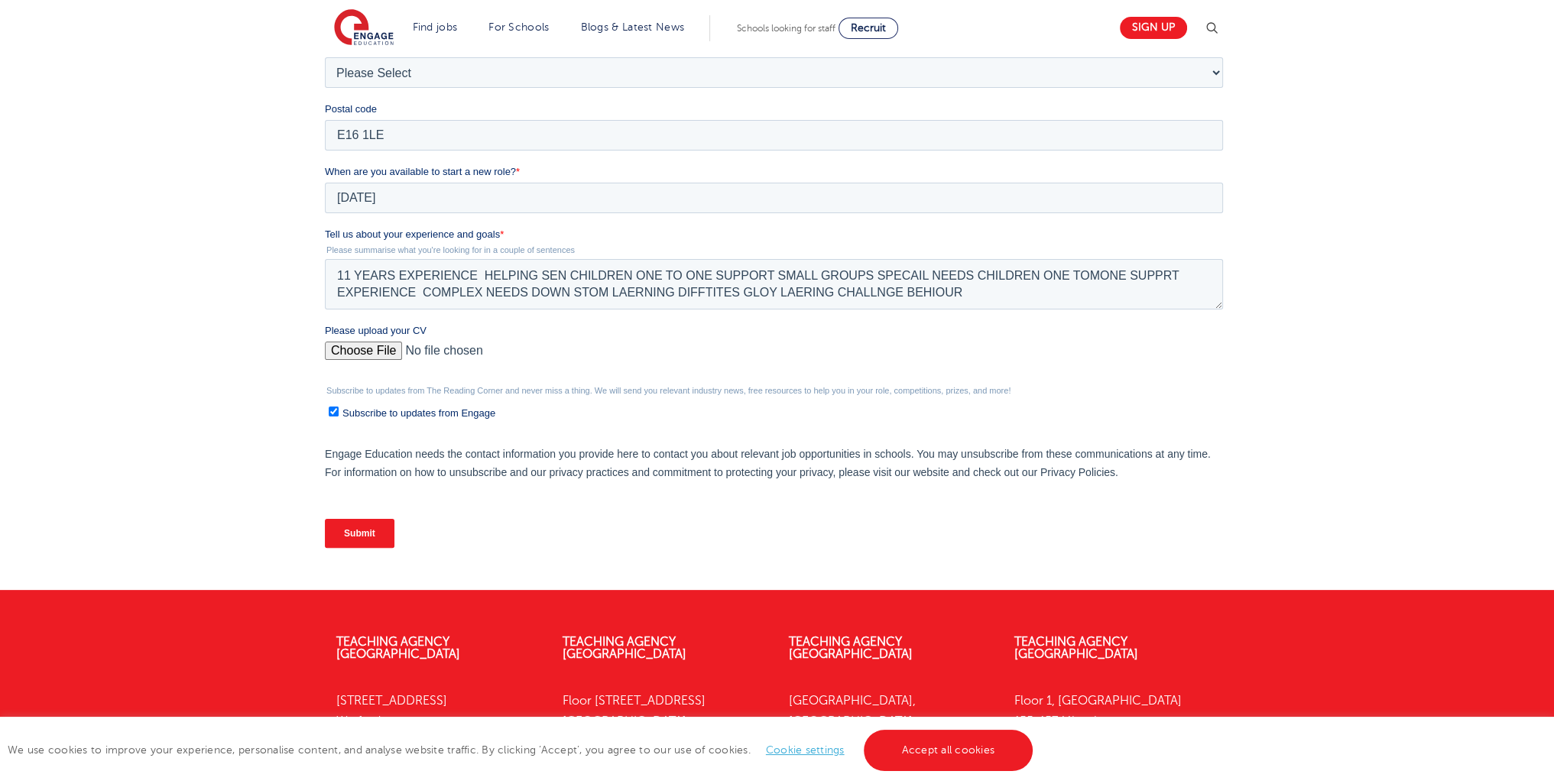
scroll to position [455, 0]
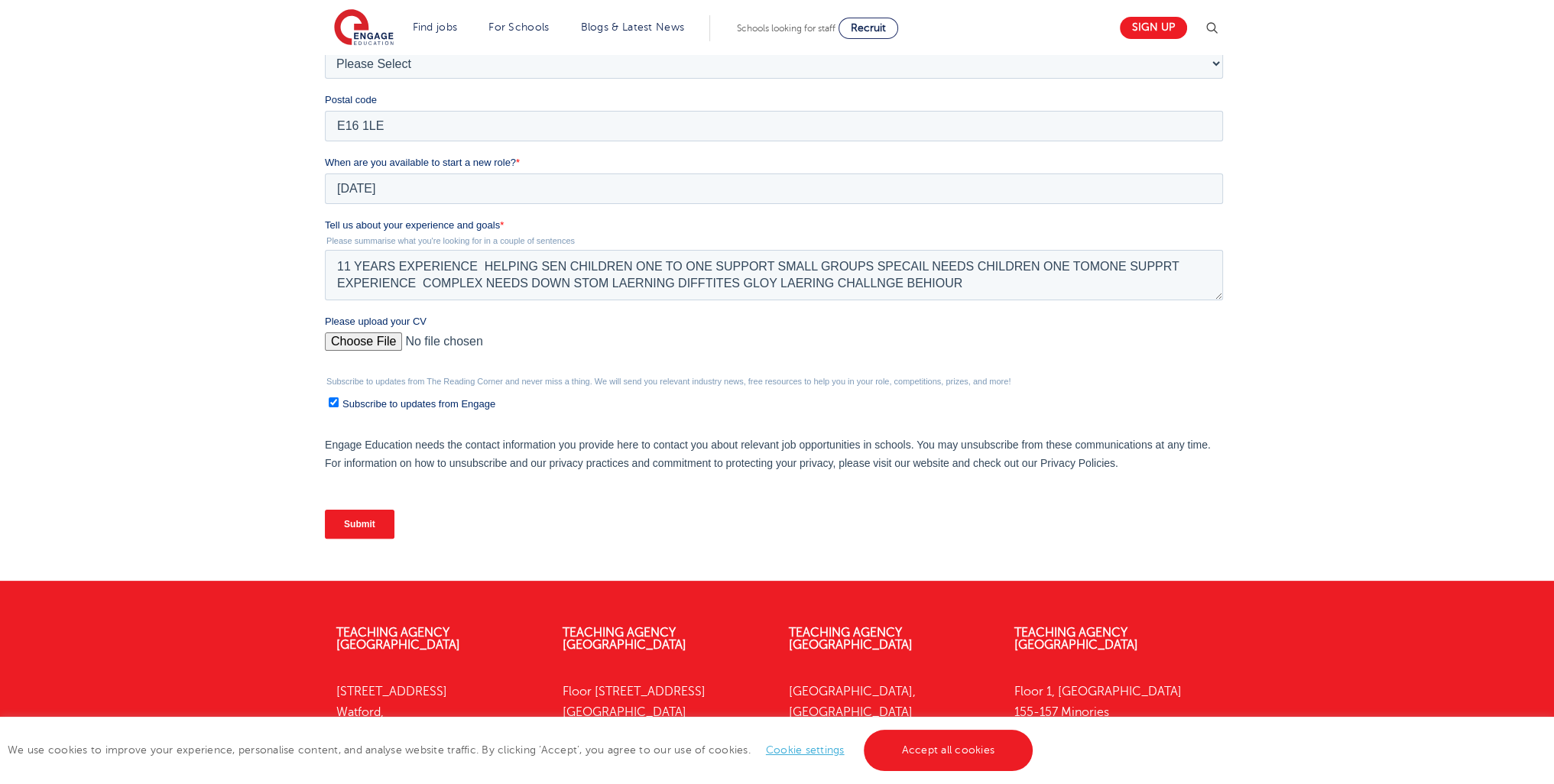
click at [337, 525] on input "Submit" at bounding box center [360, 524] width 70 height 29
